Goal: Transaction & Acquisition: Purchase product/service

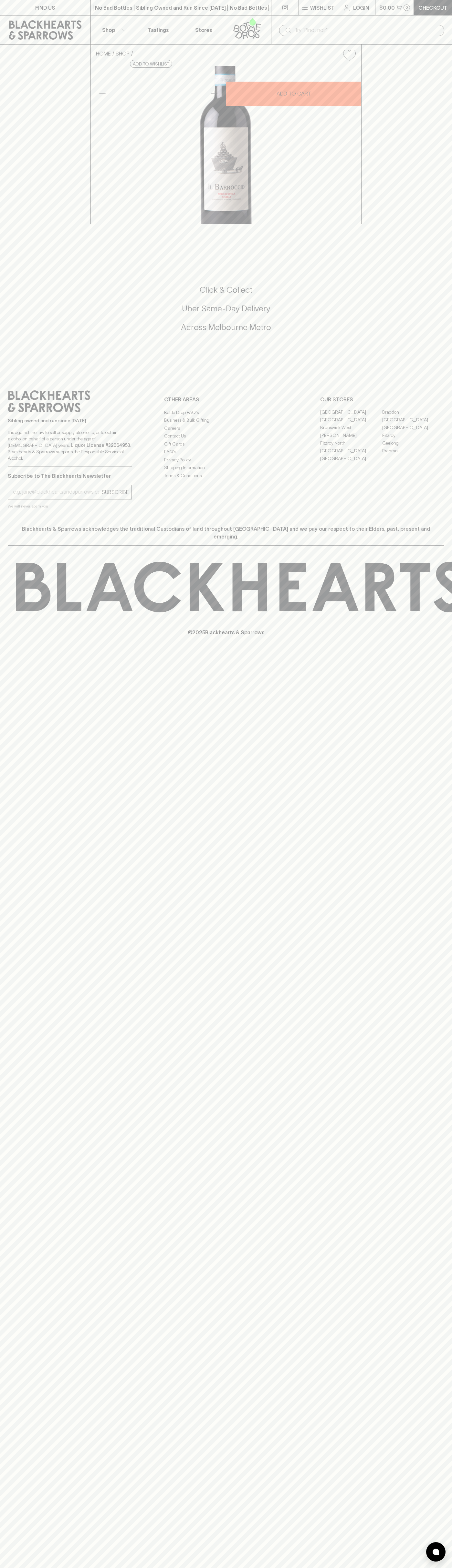
click at [241, 13] on div "| No Bad Bottles | Sibling Owned and Run Since [DATE] | No Bad Bottles | Siblin…" at bounding box center [180, 7] width 181 height 15
click at [431, 224] on div "HOME SHOP Il Barroccio Nero [PERSON_NAME] 2022 $25.00 Add to wishlist 10% disco…" at bounding box center [226, 134] width 452 height 180
click at [95, 1567] on html "FIND US | No Bad Bottles | Sibling Owned and Run Since [DATE] | No Bad Bottles …" at bounding box center [226, 784] width 452 height 1568
click at [10, 811] on div "FIND US | No Bad Bottles | Sibling Owned and Run Since [DATE] | No Bad Bottles …" at bounding box center [226, 784] width 452 height 1568
